Goal: Task Accomplishment & Management: Use online tool/utility

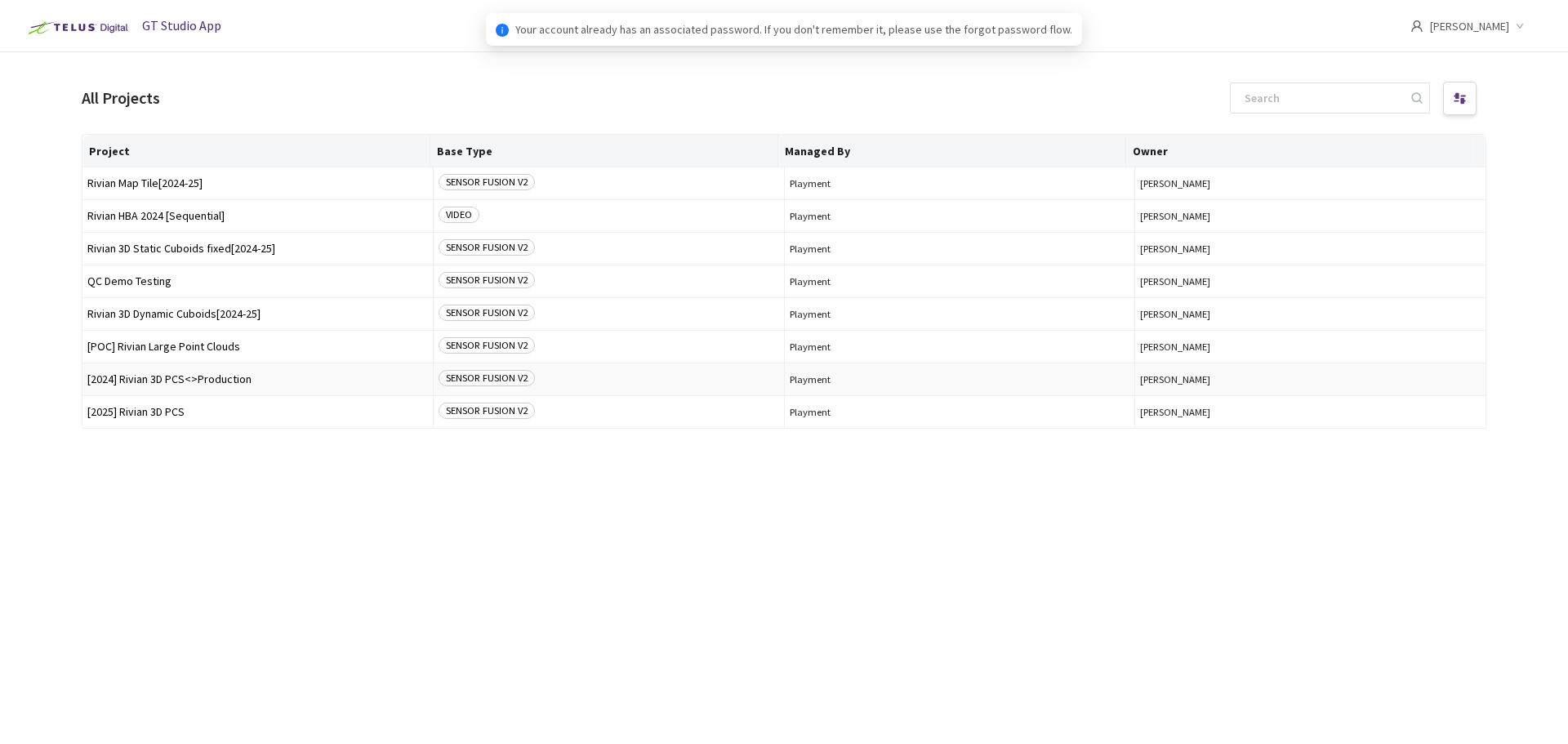
click at [212, 388] on td "[2024] Rivian 3D PCS<>Production" at bounding box center [258, 380] width 351 height 32
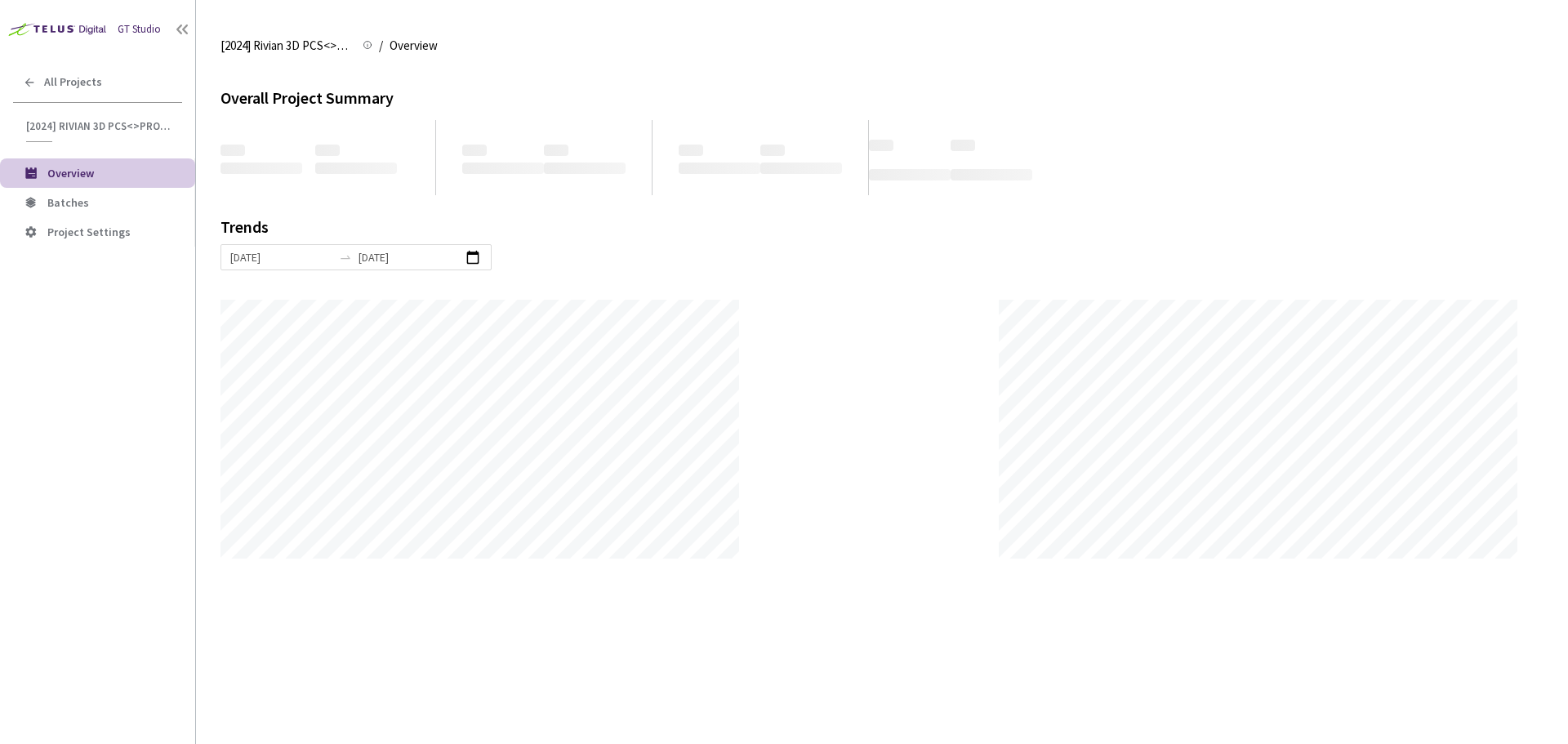
scroll to position [744, 1568]
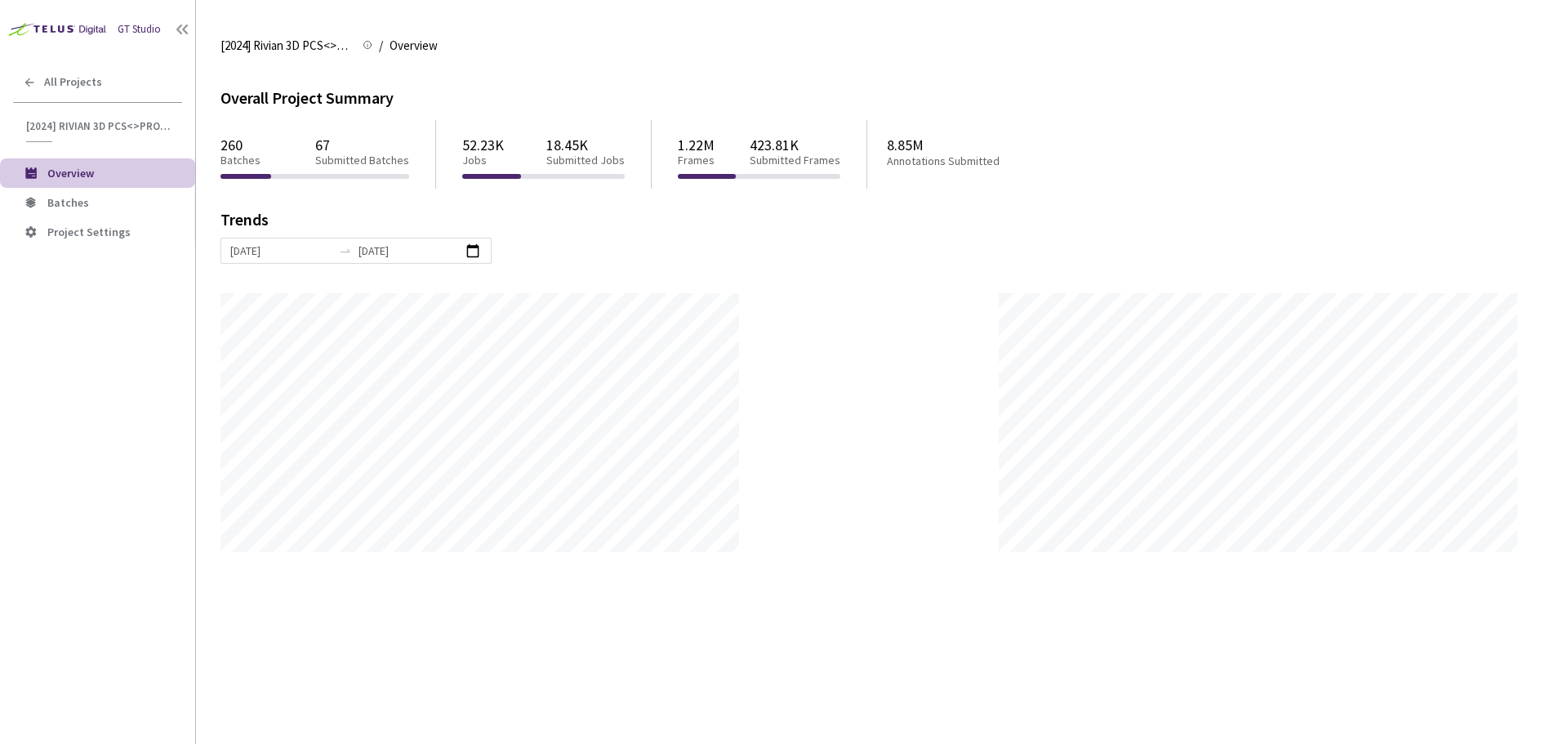
click at [127, 187] on li "Overview" at bounding box center [97, 172] width 195 height 30
click at [125, 207] on span "Batches" at bounding box center [115, 202] width 135 height 13
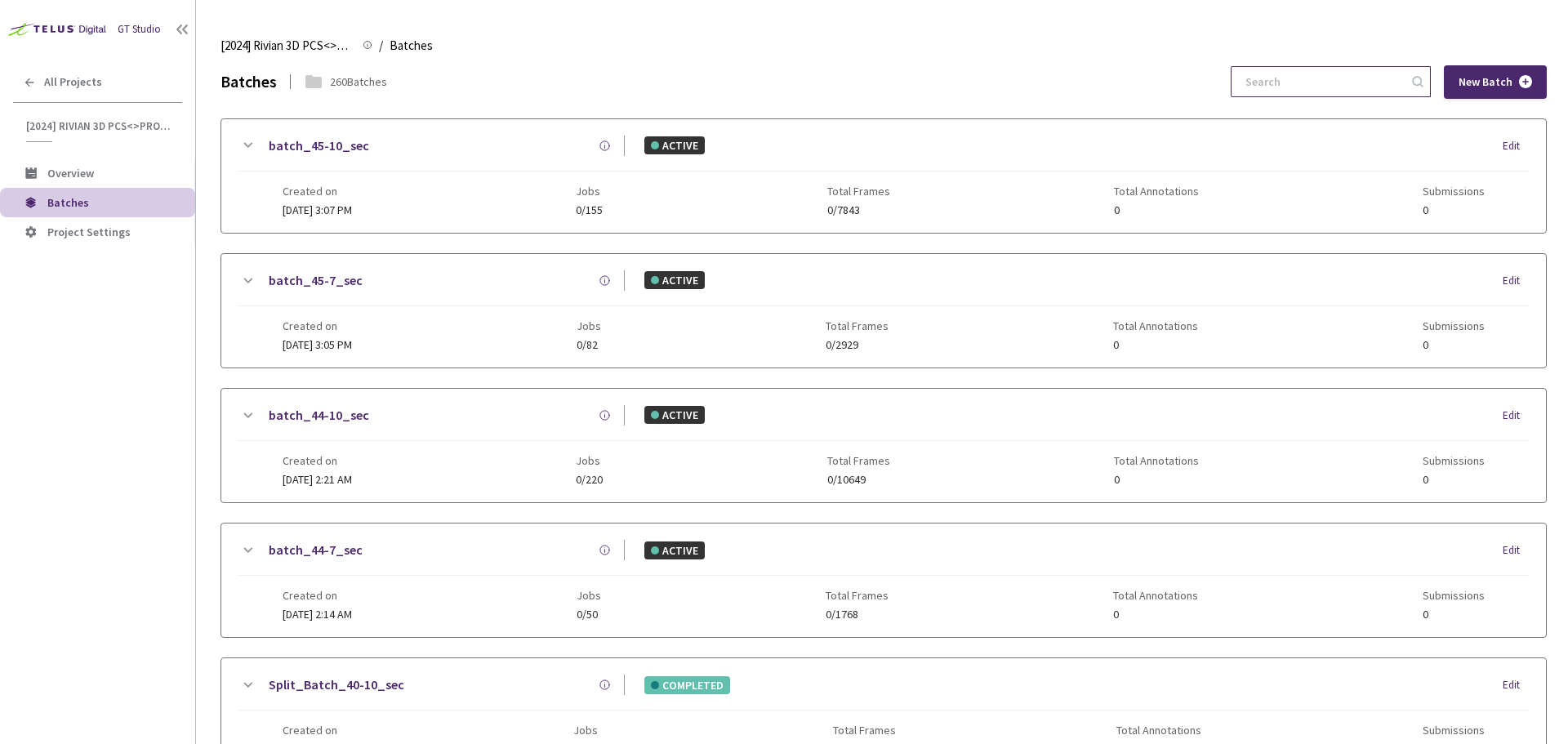
click at [1309, 81] on input at bounding box center [1323, 82] width 174 height 30
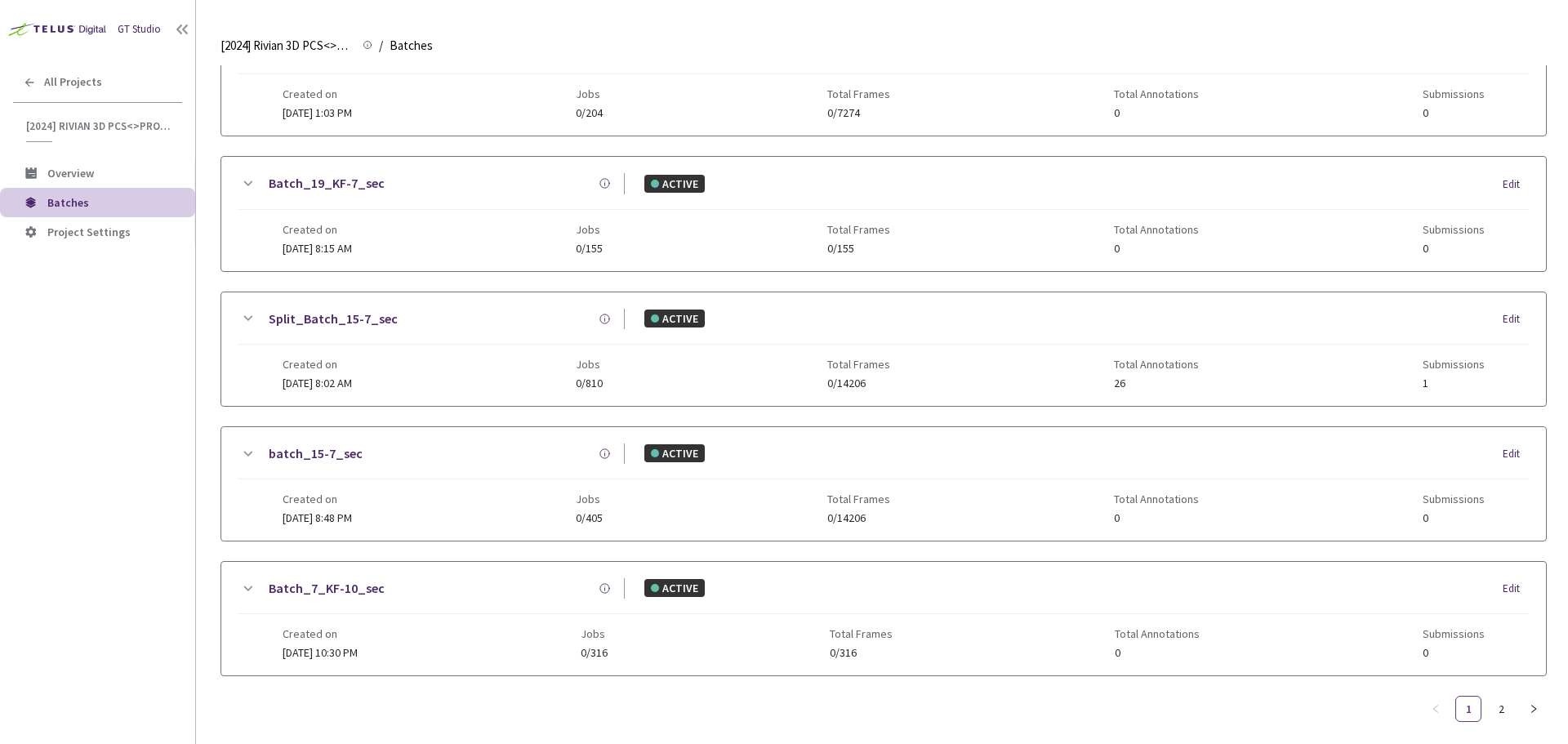
scroll to position [786, 0]
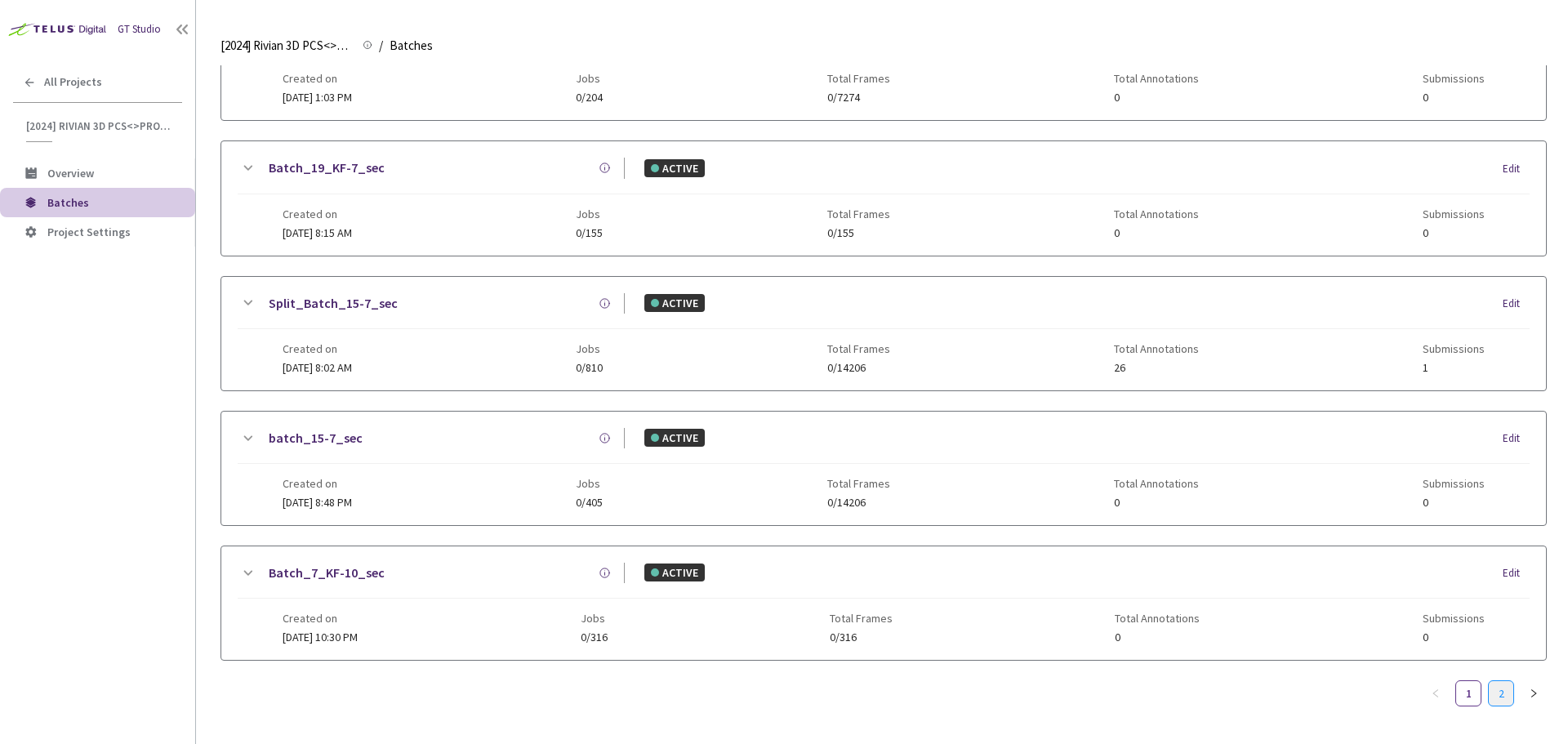
type input "5-7"
click at [1506, 699] on link "2" at bounding box center [1501, 693] width 24 height 24
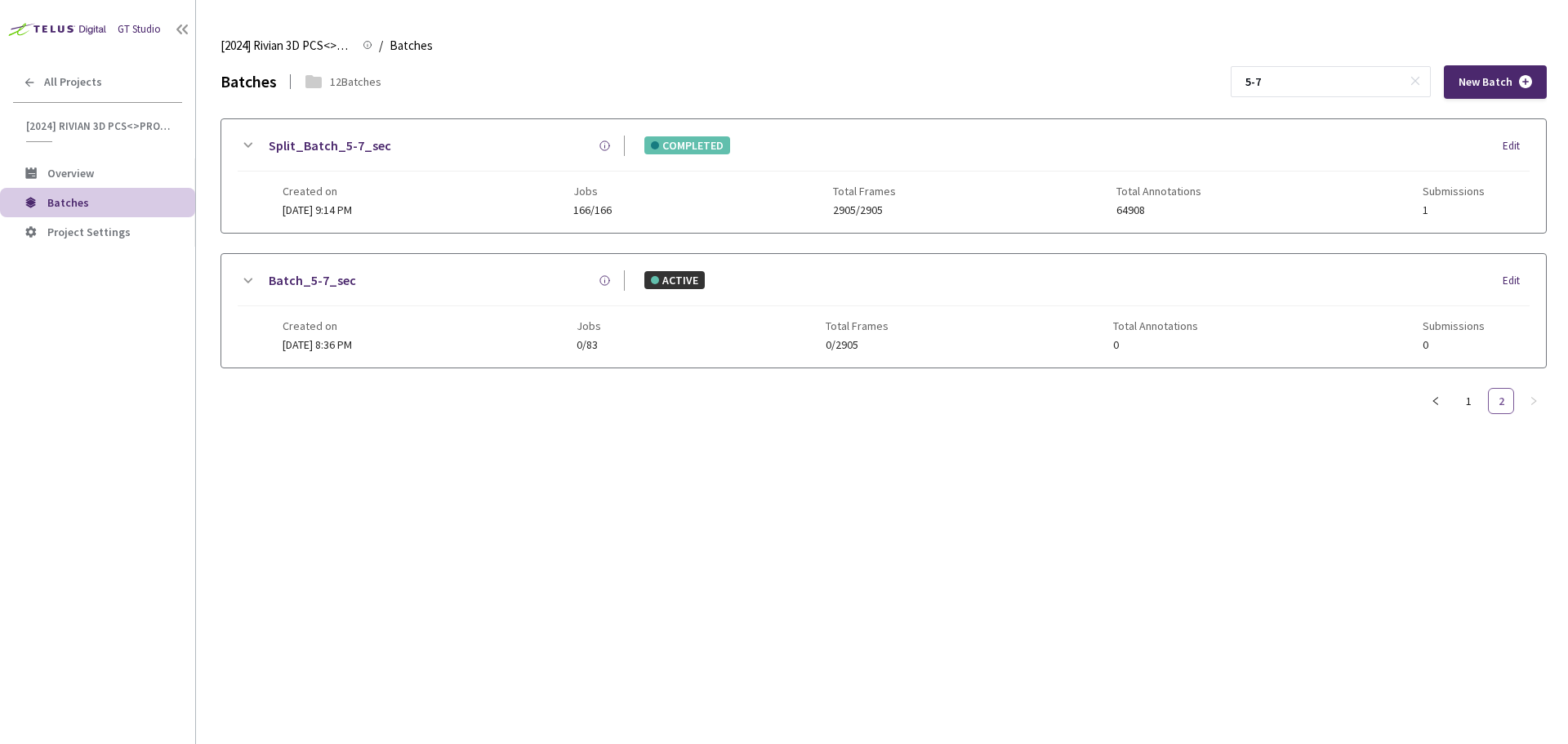
scroll to position [0, 0]
click at [330, 144] on link "Split_Batch_5-7_sec" at bounding box center [330, 145] width 122 height 21
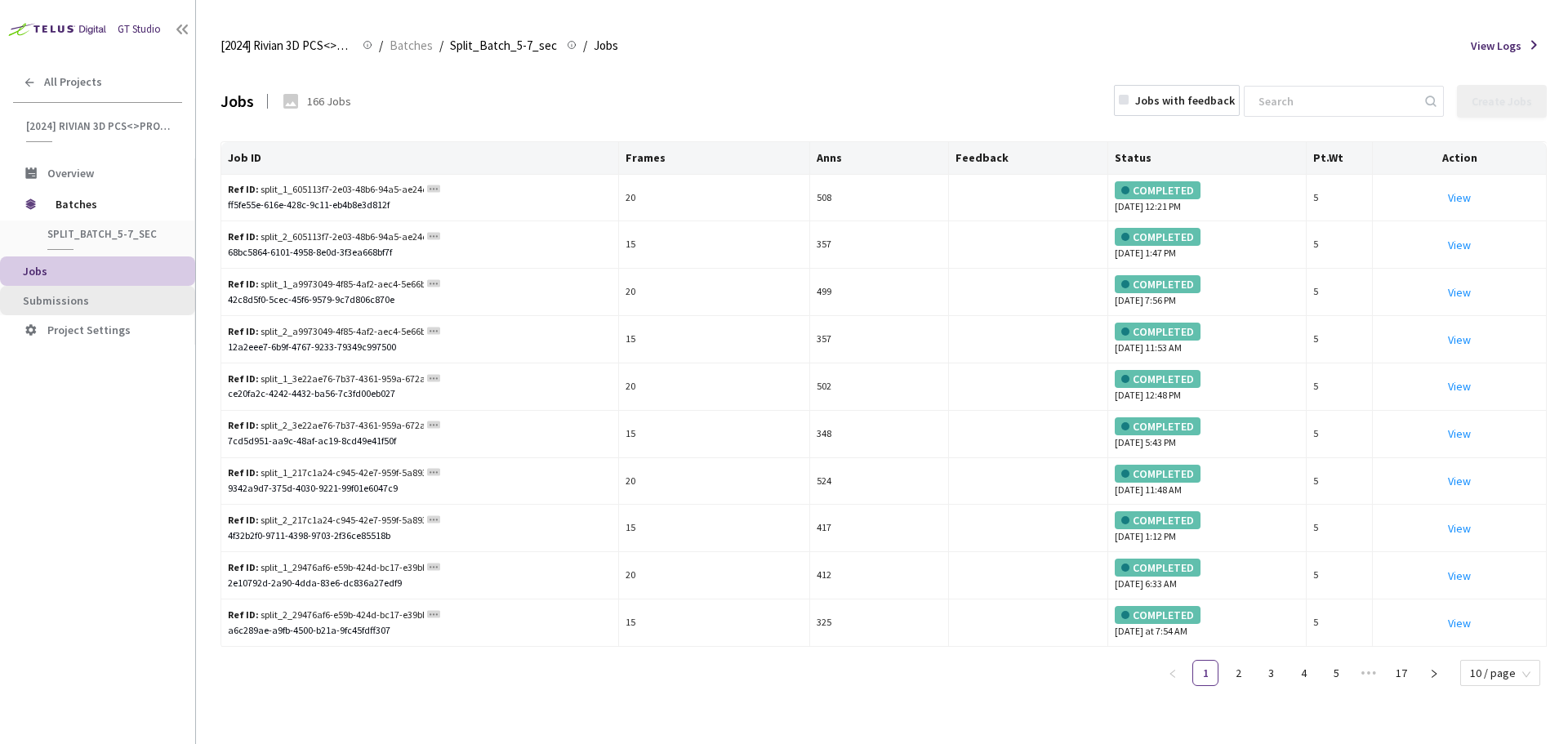
click at [93, 293] on span "Submissions" at bounding box center [101, 300] width 159 height 13
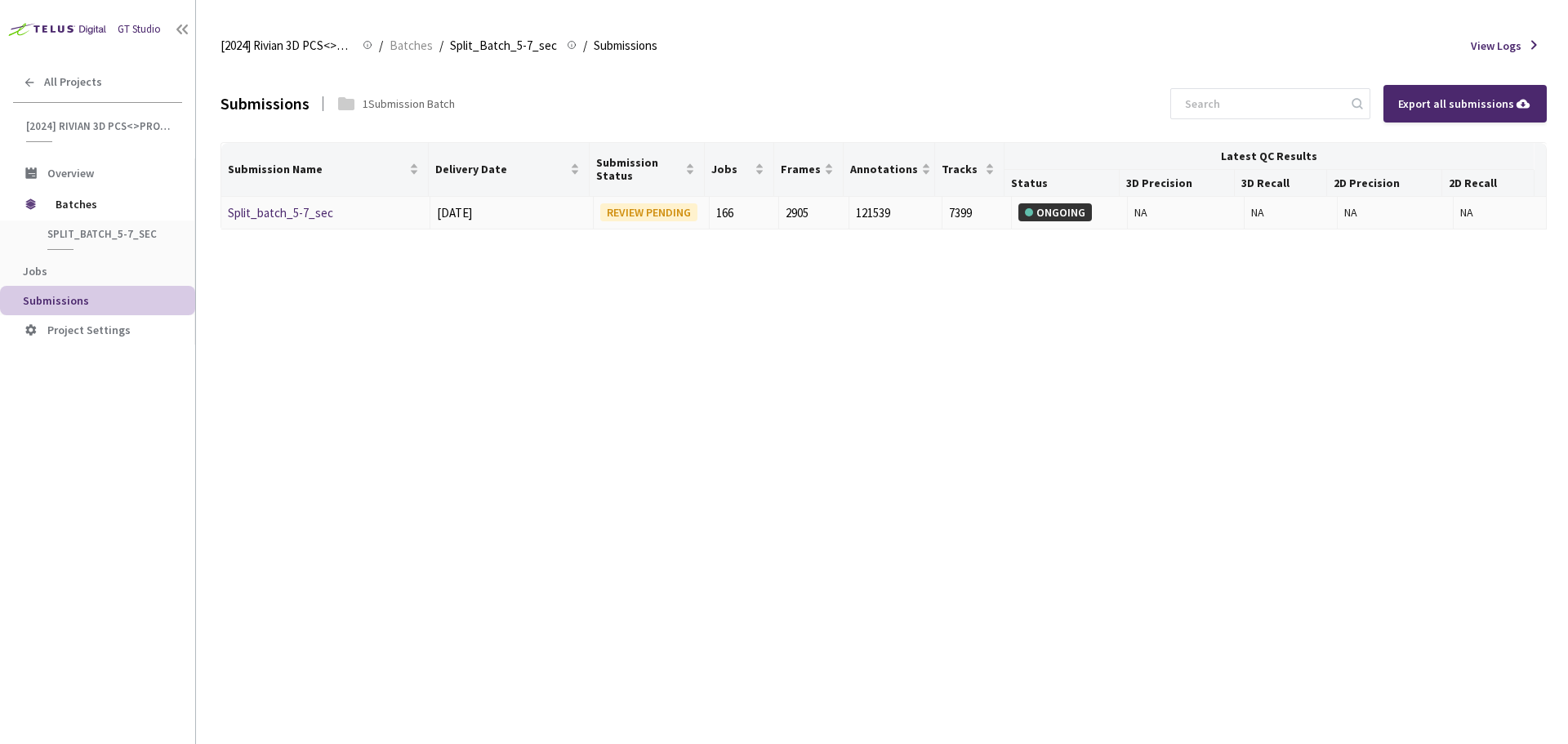
click at [303, 211] on link "Split_batch_5-7_sec" at bounding box center [280, 212] width 105 height 15
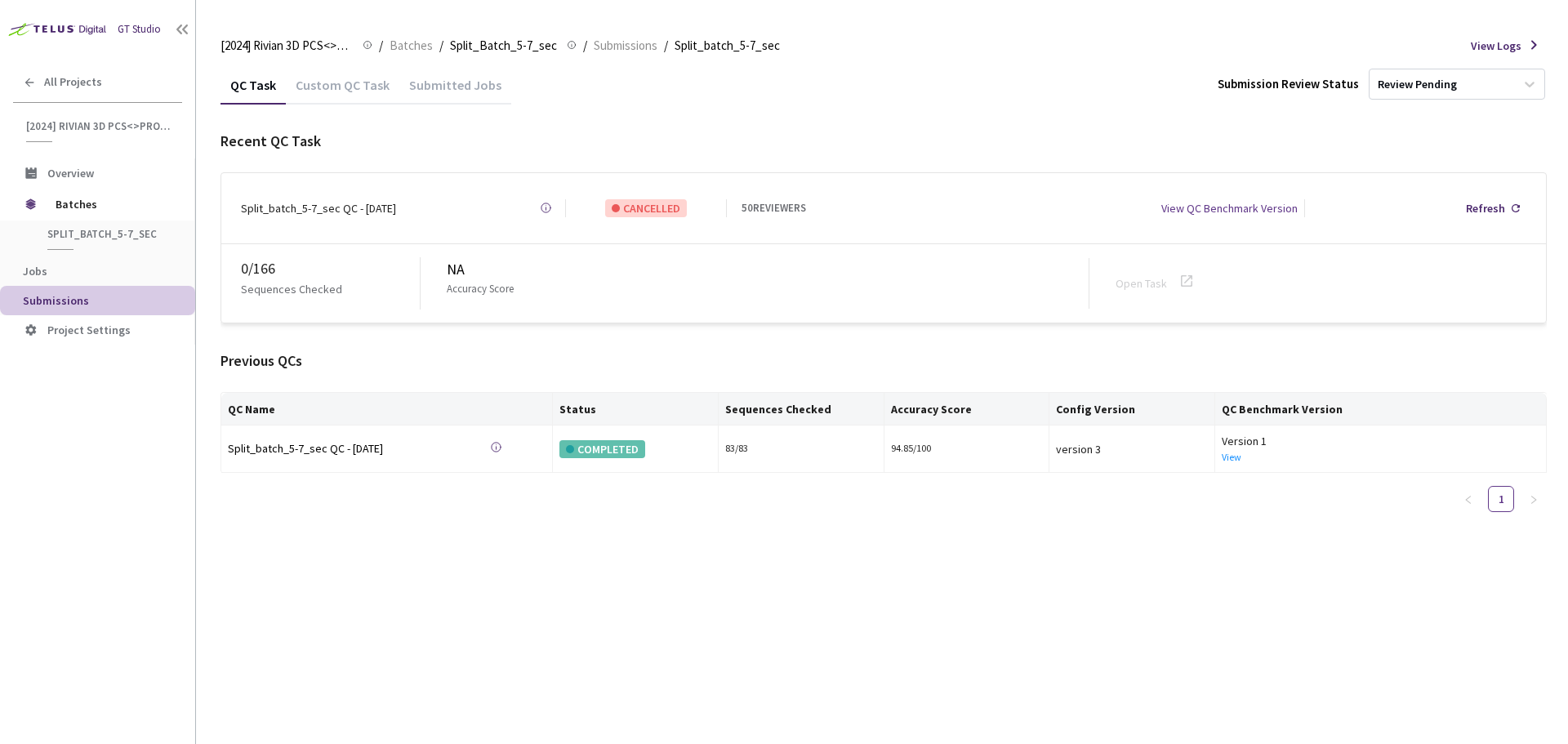
click at [339, 76] on div "Custom QC Task" at bounding box center [342, 90] width 113 height 28
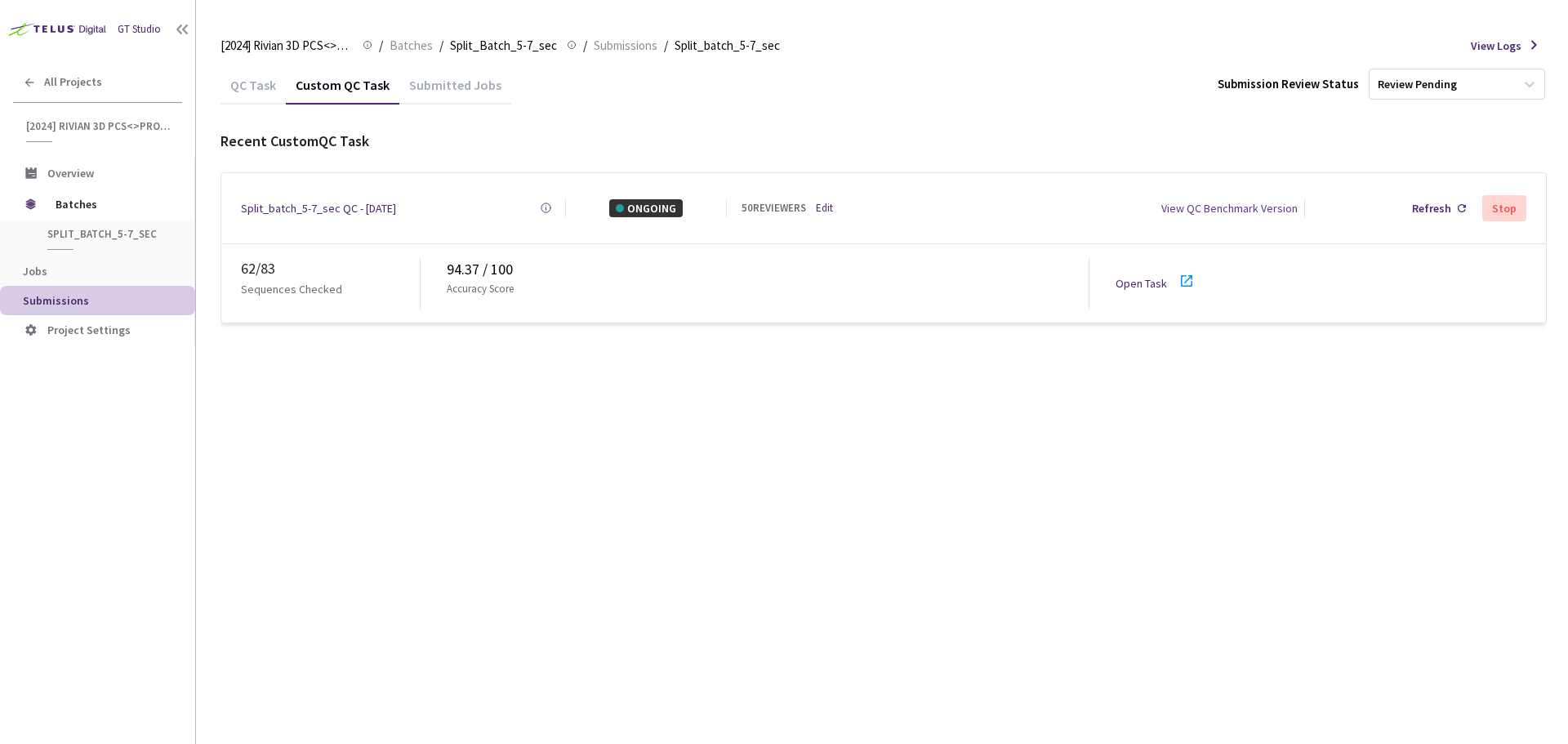
click at [1193, 276] on icon at bounding box center [1187, 281] width 20 height 20
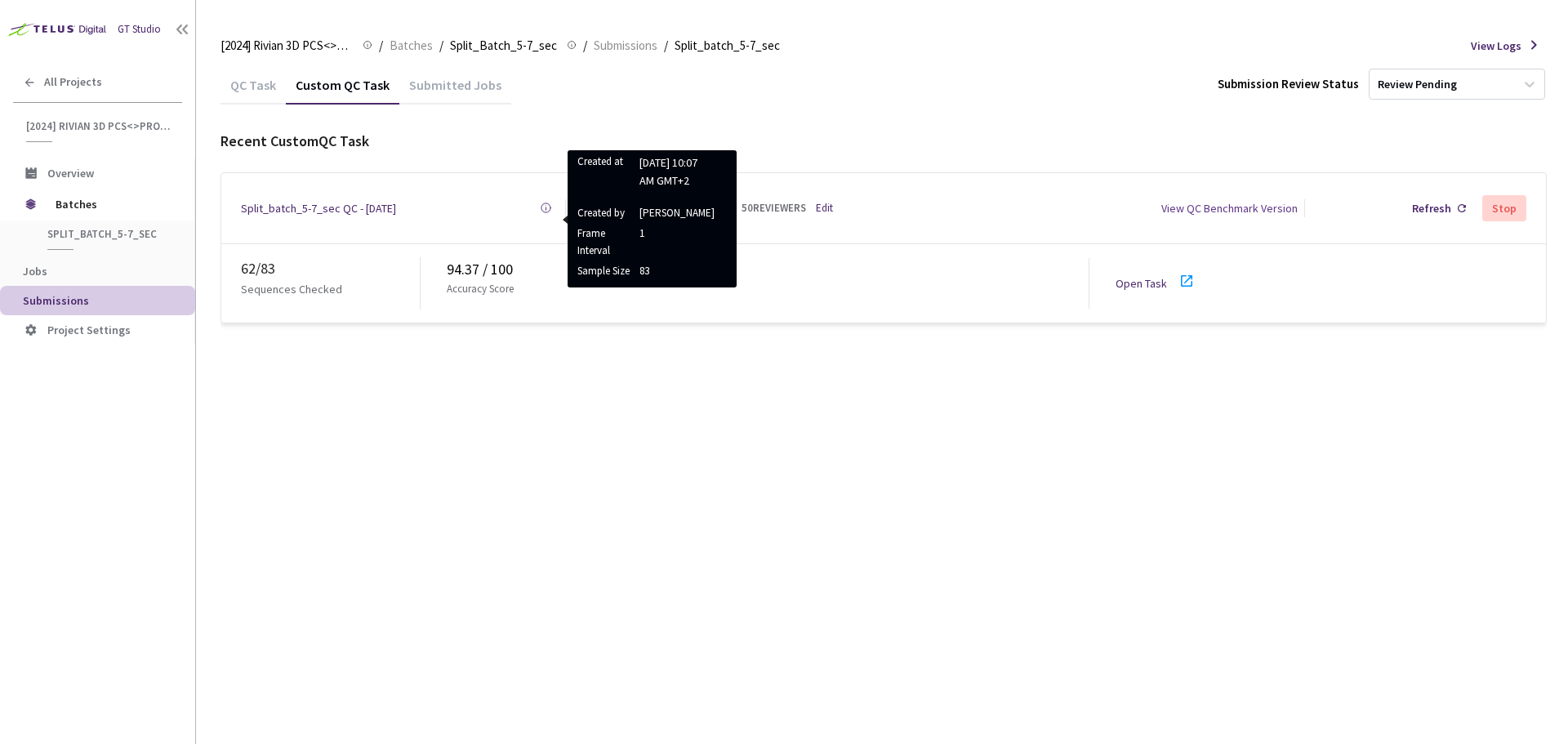
click at [370, 205] on div "Split_batch_5-7_sec QC - [DATE]" at bounding box center [318, 208] width 155 height 18
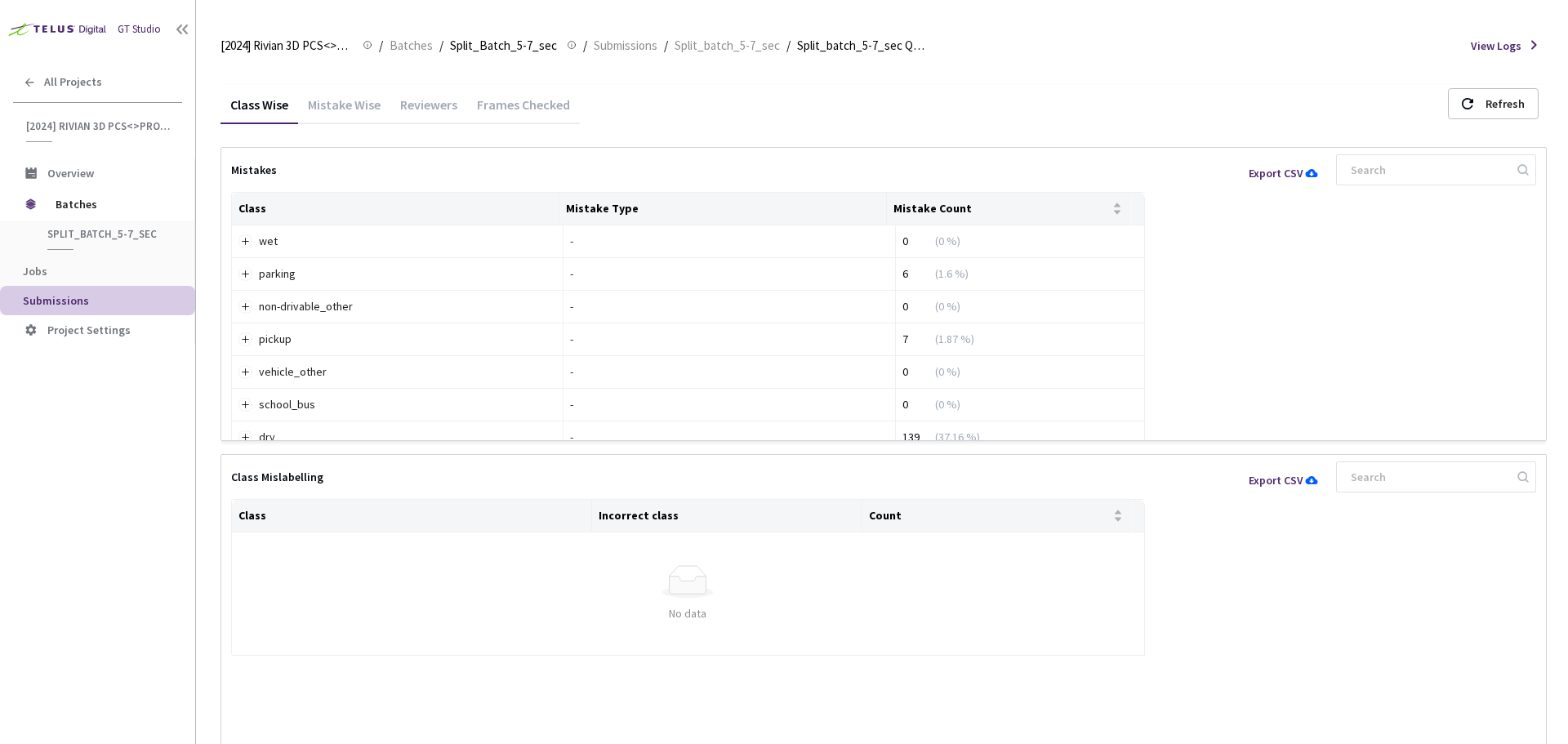
click at [553, 99] on div "Frames Checked" at bounding box center [524, 109] width 113 height 28
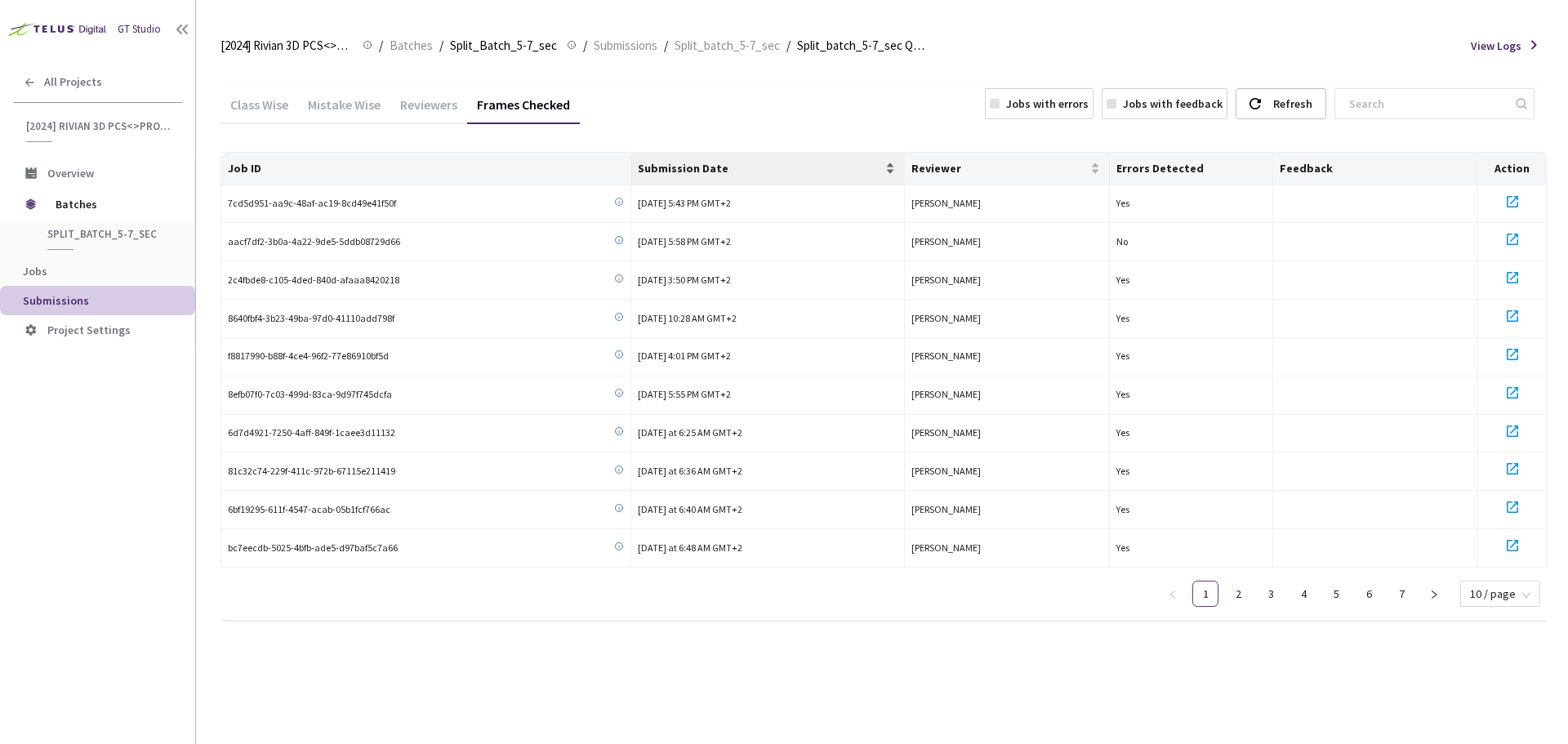
click at [675, 164] on span "Submission Date" at bounding box center [760, 168] width 244 height 13
click at [691, 174] on span "Submission Date" at bounding box center [760, 168] width 244 height 13
drag, startPoint x: 396, startPoint y: 197, endPoint x: 228, endPoint y: 207, distance: 168.3
click at [228, 207] on div "f56a6642-ae9a-42ce-ae72-ba1ceca6da33" at bounding box center [426, 203] width 396 height 15
copy span "f56a6642-ae9a-42ce-ae72-ba1ceca6da33"
